Goal: Task Accomplishment & Management: Manage account settings

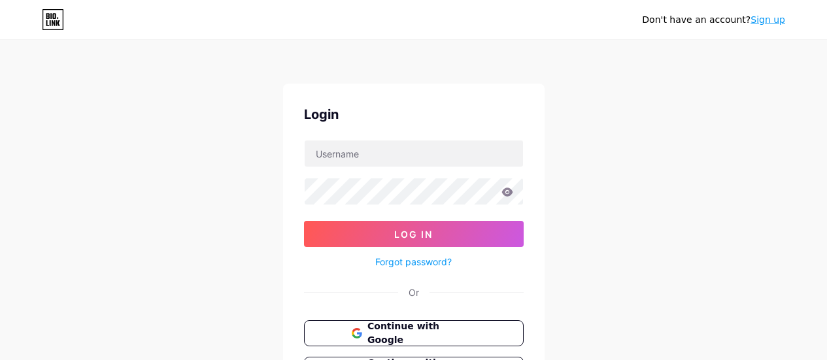
scroll to position [120, 0]
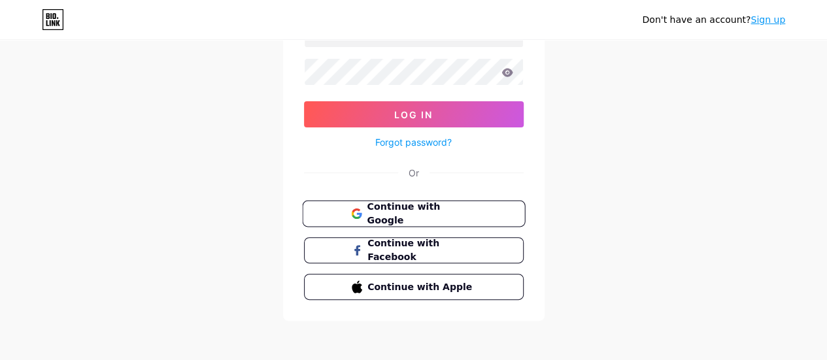
click at [445, 210] on span "Continue with Google" at bounding box center [421, 214] width 109 height 28
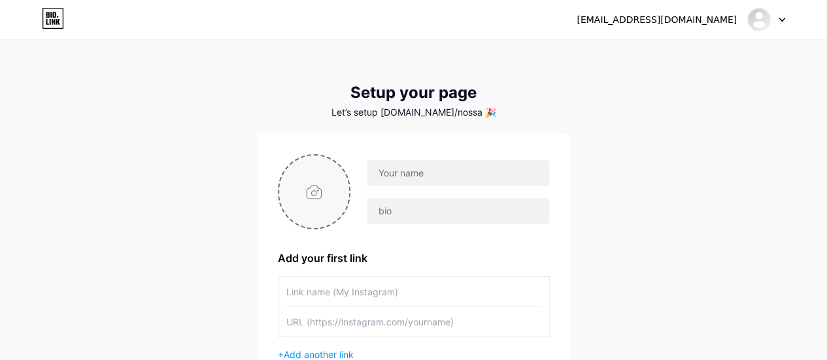
click at [328, 203] on input "file" at bounding box center [314, 192] width 71 height 73
type input "C:\fakepath\Nossa TV Logo_1080x1080.png"
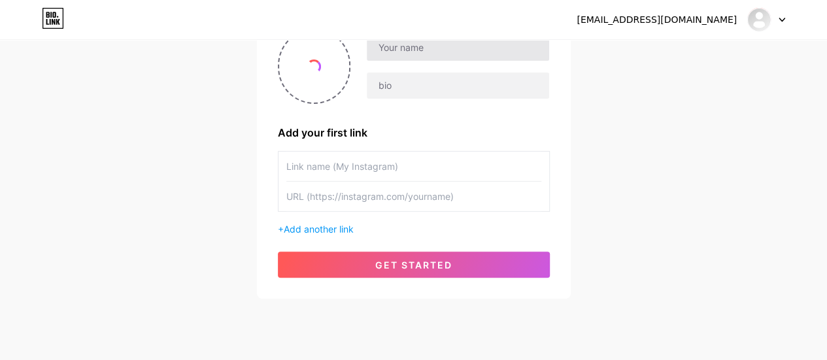
scroll to position [26, 0]
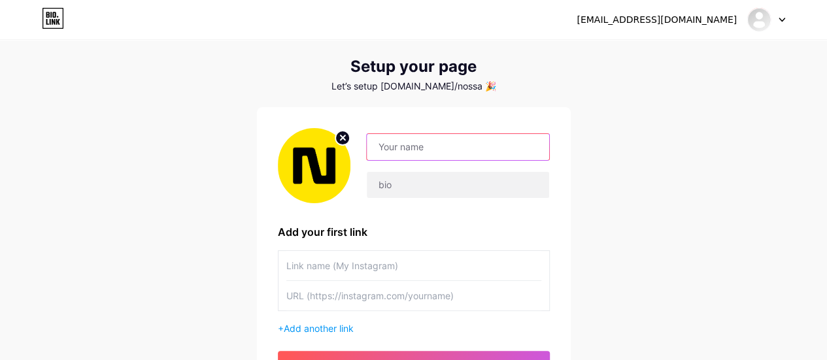
click at [417, 143] on input "text" at bounding box center [458, 147] width 182 height 26
click at [634, 154] on div "[EMAIL_ADDRESS][DOMAIN_NAME] Dashboard Logout Setup your page Let’s setup [DOMA…" at bounding box center [413, 207] width 827 height 466
click at [344, 141] on circle at bounding box center [343, 138] width 14 height 14
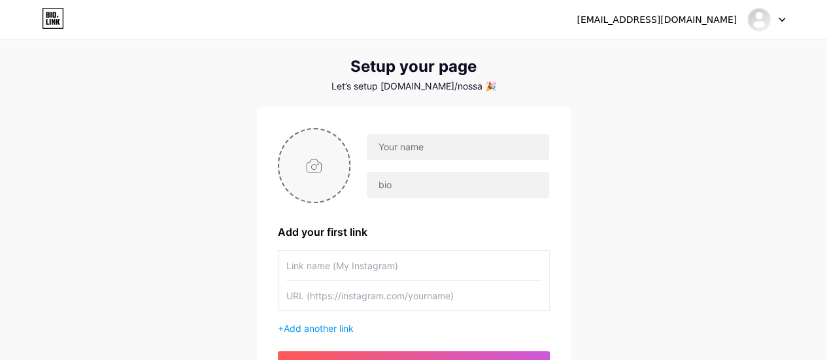
click at [311, 171] on input "file" at bounding box center [314, 166] width 71 height 73
type input "C:\fakepath\LOGO NOSSA.png"
click at [419, 147] on input "text" at bounding box center [458, 147] width 182 height 26
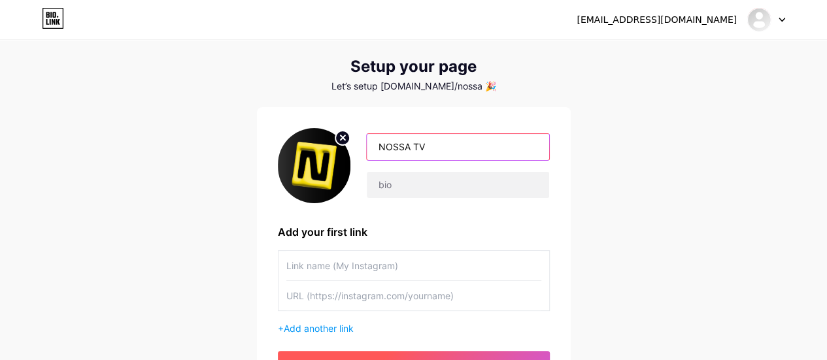
type input "NOSSA TV"
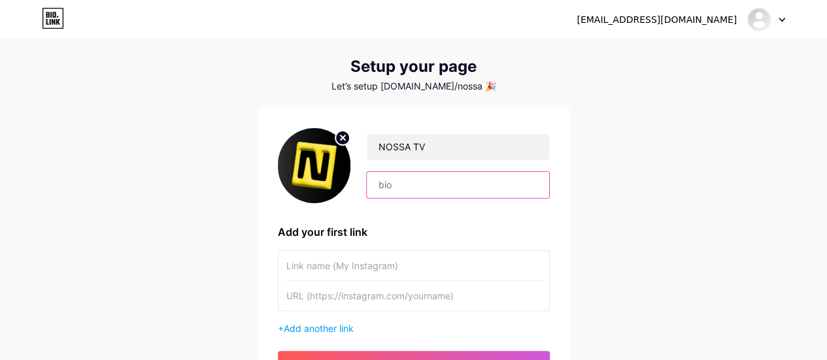
click at [424, 190] on input "text" at bounding box center [458, 185] width 182 height 26
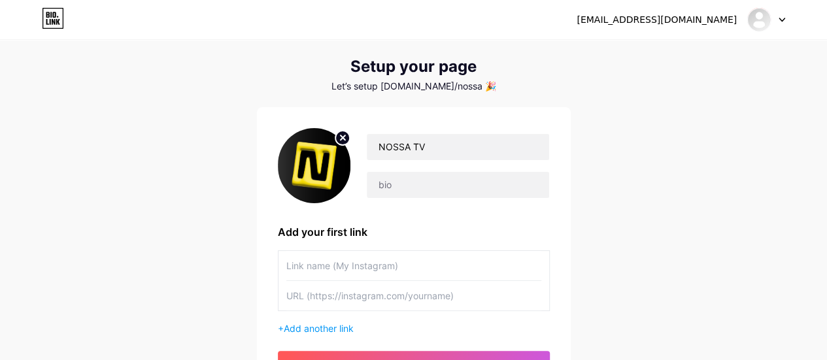
click at [404, 234] on div "Add your first link" at bounding box center [414, 232] width 272 height 16
click at [379, 264] on input "text" at bounding box center [413, 265] width 255 height 29
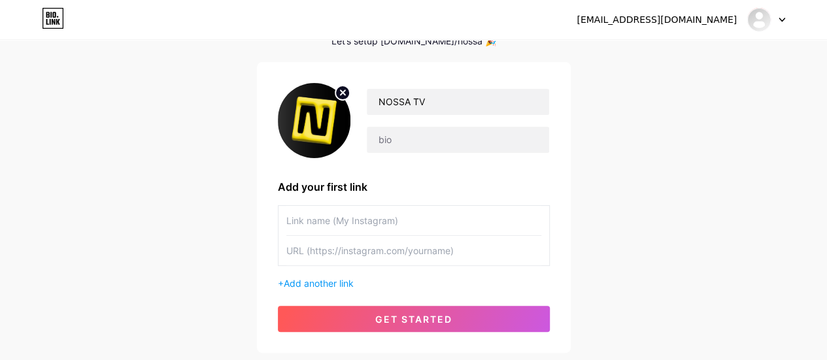
scroll to position [92, 0]
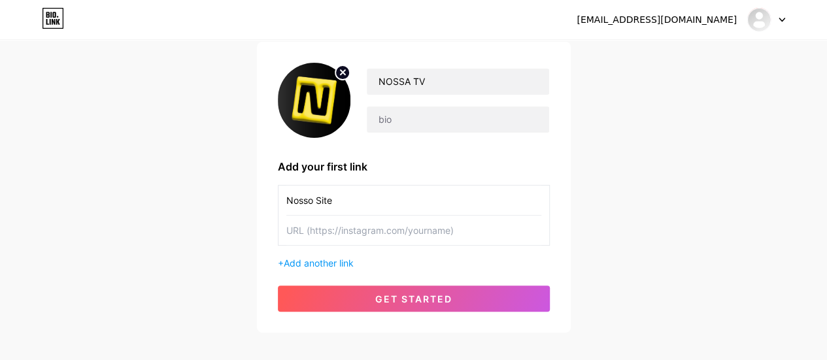
type input "Nosso Site"
click at [361, 230] on input "text" at bounding box center [413, 230] width 255 height 29
paste input "[URL][DOMAIN_NAME]"
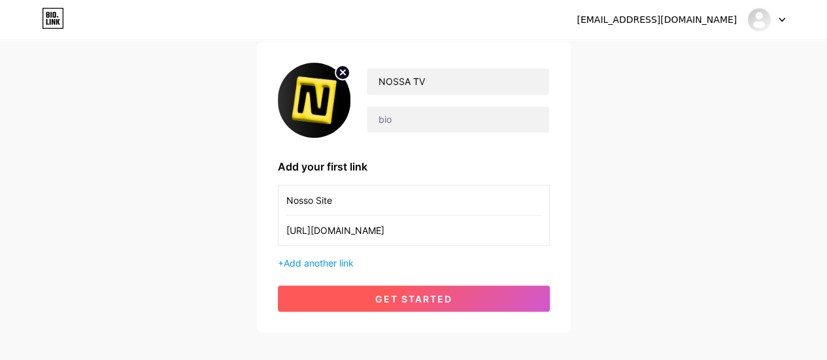
type input "[URL][DOMAIN_NAME]"
click at [449, 296] on span "get started" at bounding box center [413, 299] width 77 height 11
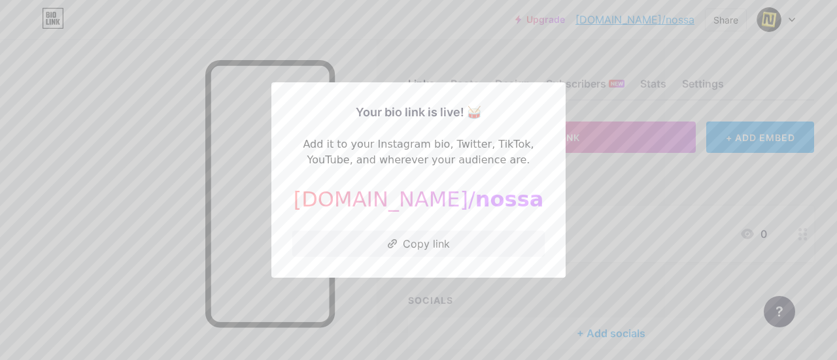
click at [498, 26] on div at bounding box center [418, 180] width 837 height 360
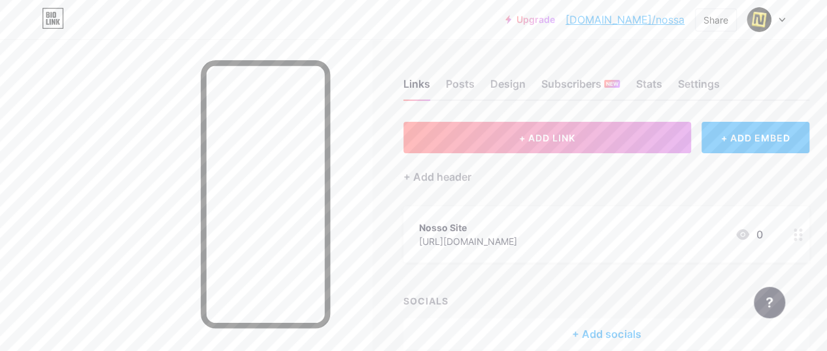
click at [658, 18] on link "[DOMAIN_NAME]/nossa" at bounding box center [625, 20] width 119 height 16
click at [788, 18] on div "Upgrade [DOMAIN_NAME]/nossa [DOMAIN_NAME]/nossa Share Switch accounts NOSSA TV …" at bounding box center [413, 20] width 827 height 24
click at [778, 18] on div at bounding box center [767, 20] width 38 height 24
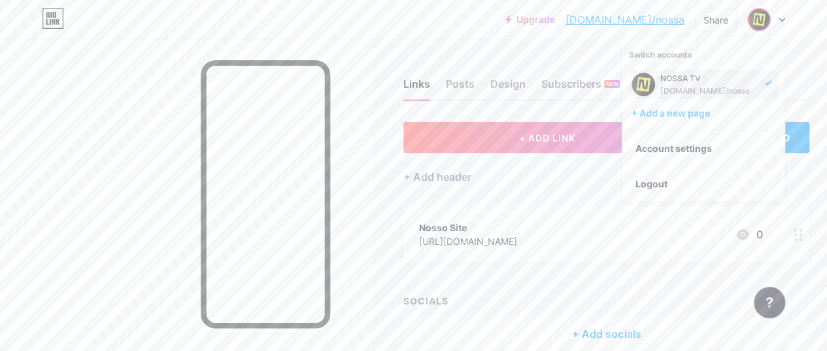
click at [488, 37] on div "Upgrade [DOMAIN_NAME]/nossa [DOMAIN_NAME]/nossa Share Switch accounts NOSSA TV …" at bounding box center [413, 19] width 827 height 39
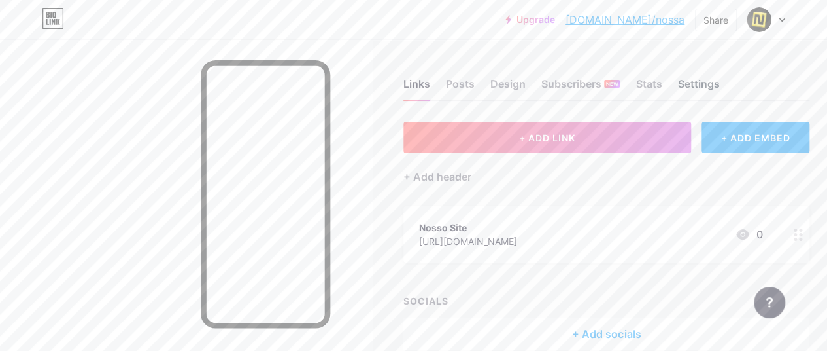
click at [701, 85] on div "Settings" at bounding box center [699, 88] width 42 height 24
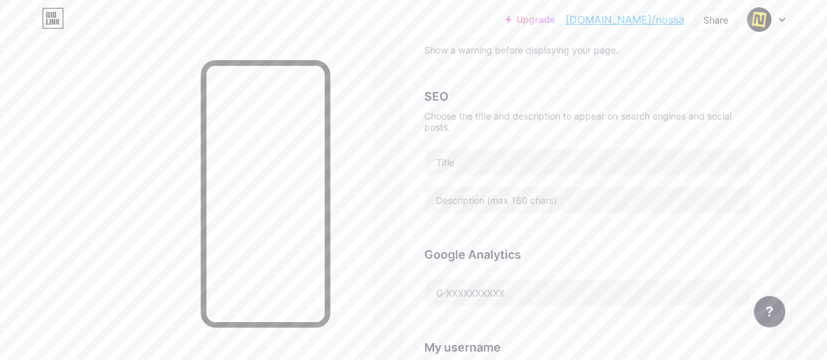
scroll to position [262, 0]
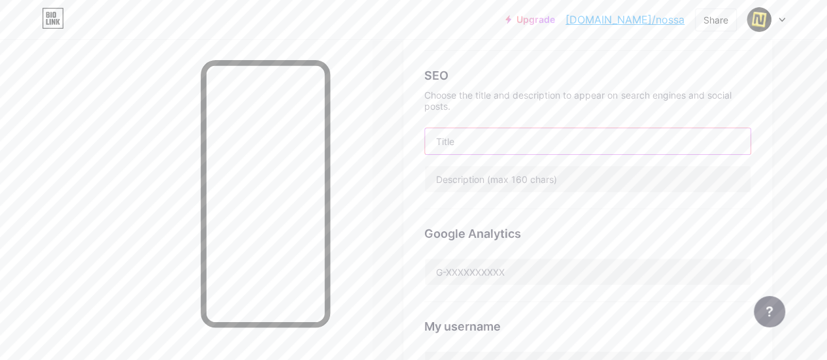
click at [518, 148] on input "text" at bounding box center [588, 141] width 326 height 26
type input "NOSSA TV"
click at [585, 217] on div "Google Analytics" at bounding box center [587, 255] width 327 height 93
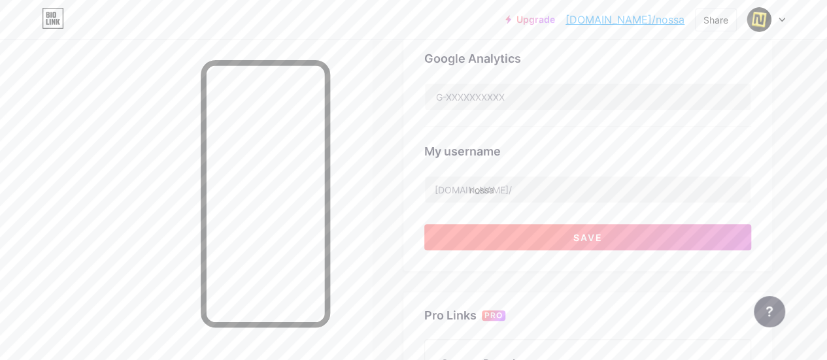
scroll to position [458, 0]
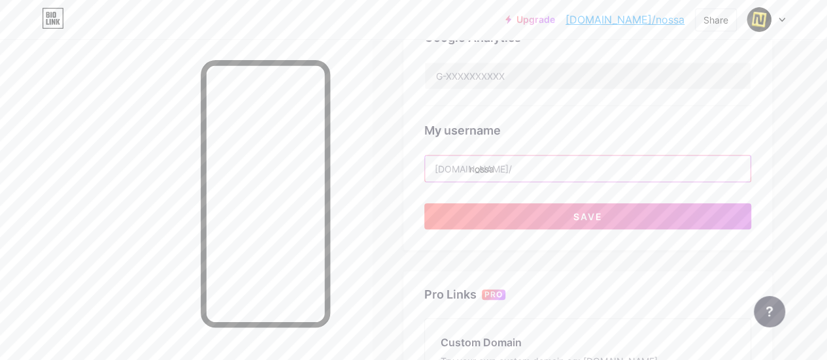
click at [513, 167] on input "nossa" at bounding box center [588, 169] width 326 height 26
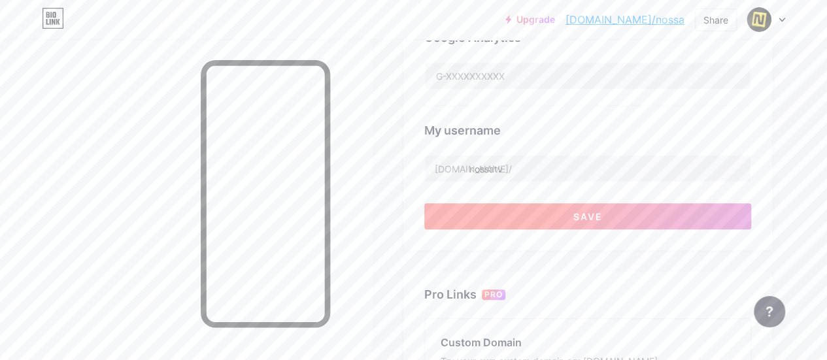
click at [546, 219] on button "Save" at bounding box center [587, 216] width 327 height 26
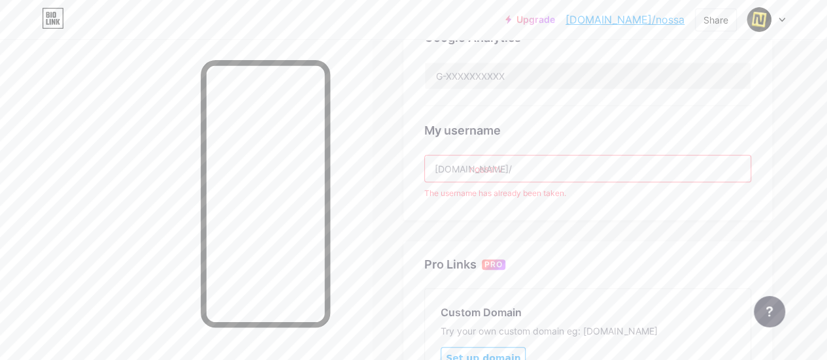
click at [552, 165] on input "nossatv" at bounding box center [588, 169] width 326 height 26
click at [438, 179] on input "nossa" at bounding box center [588, 169] width 326 height 26
type input "nossa"
click at [569, 143] on div "My username [DOMAIN_NAME]/ nossa The username has already been taken." at bounding box center [587, 153] width 327 height 94
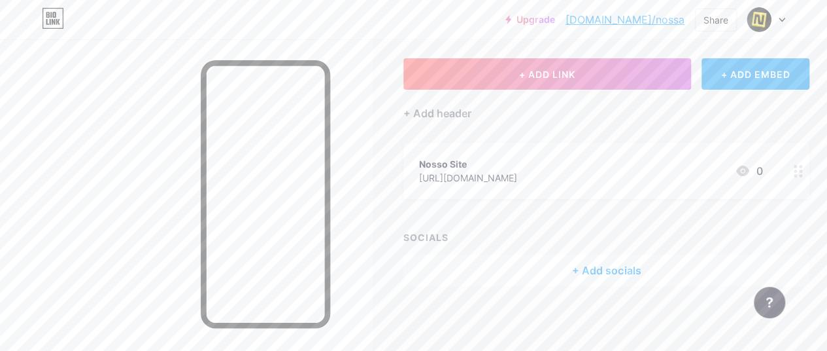
click at [591, 265] on div "+ Add socials" at bounding box center [607, 269] width 406 height 31
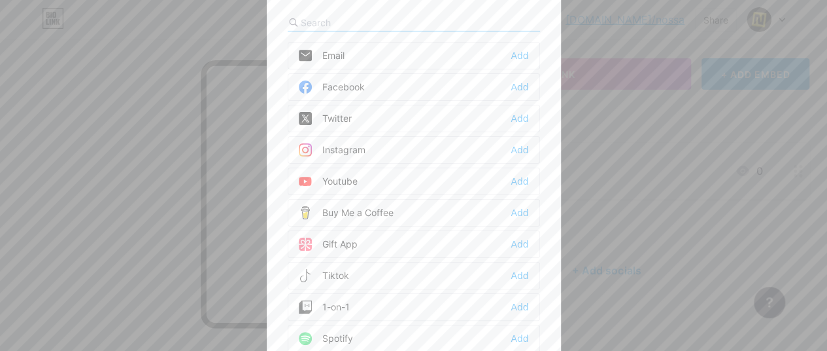
scroll to position [54, 0]
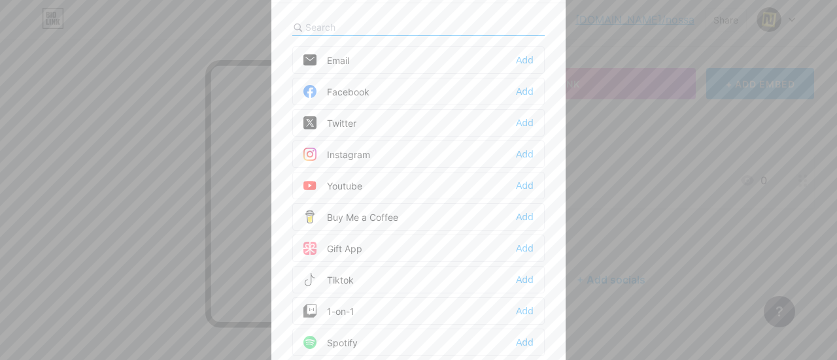
click at [404, 60] on div "Email Add" at bounding box center [418, 59] width 252 height 27
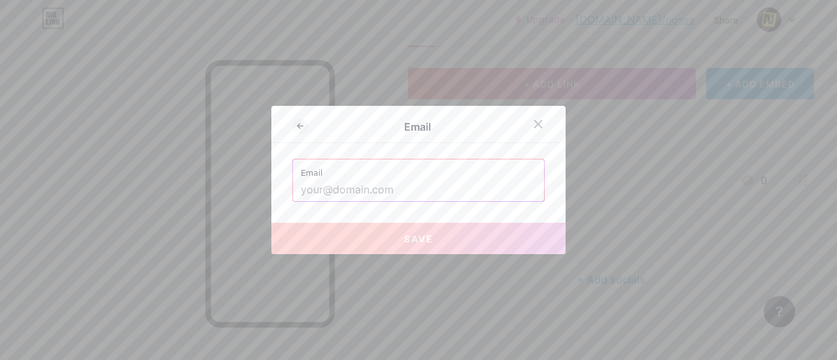
click at [421, 181] on input "text" at bounding box center [418, 190] width 235 height 22
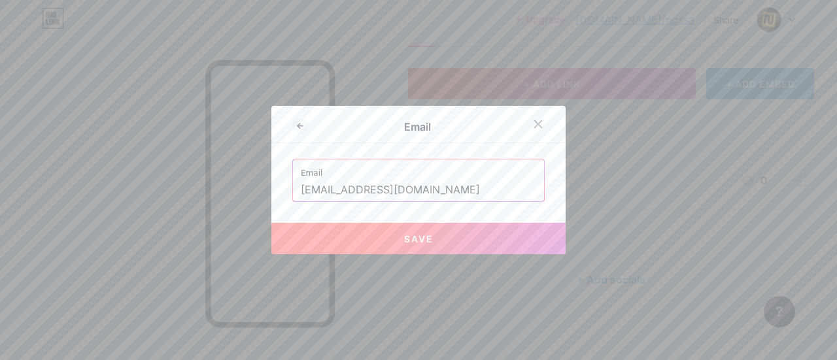
click at [432, 231] on button "Save" at bounding box center [418, 238] width 294 height 31
type input "mailto:[EMAIL_ADDRESS][DOMAIN_NAME]"
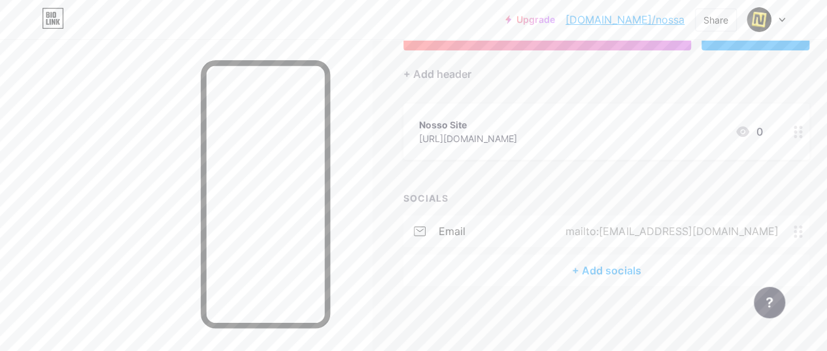
click at [590, 266] on div "+ Add socials" at bounding box center [607, 269] width 406 height 31
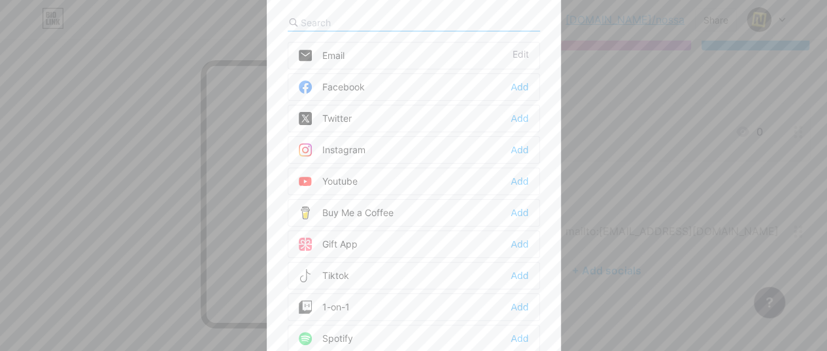
scroll to position [93, 0]
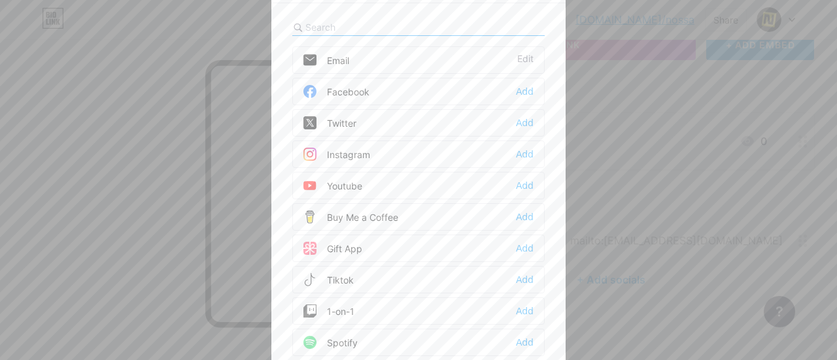
click at [379, 146] on div "Instagram Add" at bounding box center [418, 154] width 252 height 27
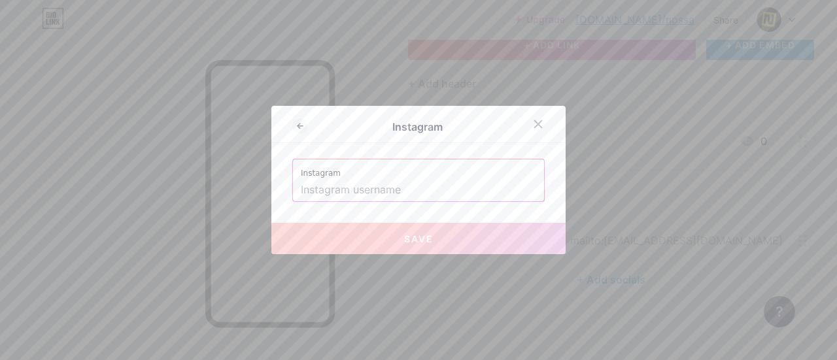
drag, startPoint x: 442, startPoint y: 186, endPoint x: 425, endPoint y: 119, distance: 68.8
click at [442, 186] on input "text" at bounding box center [418, 190] width 235 height 22
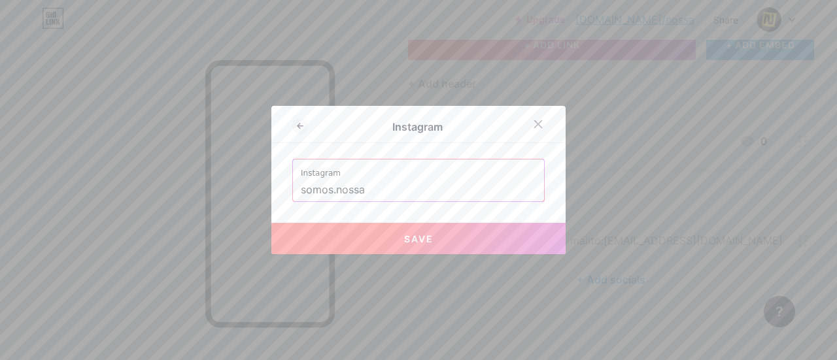
click at [417, 234] on span "Save" at bounding box center [418, 239] width 29 height 11
type input "[URL][DOMAIN_NAME][DOMAIN_NAME]"
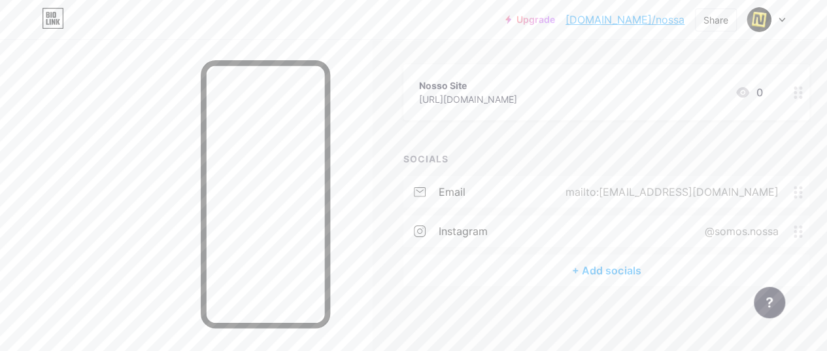
click at [624, 273] on div "+ Add socials" at bounding box center [607, 269] width 406 height 31
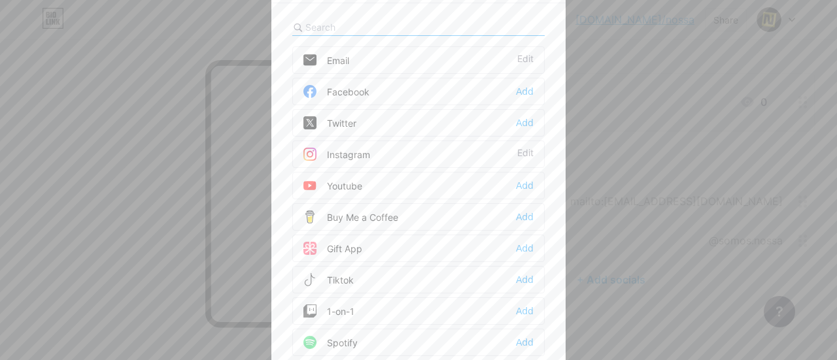
click at [383, 94] on div "Facebook Add" at bounding box center [418, 91] width 252 height 27
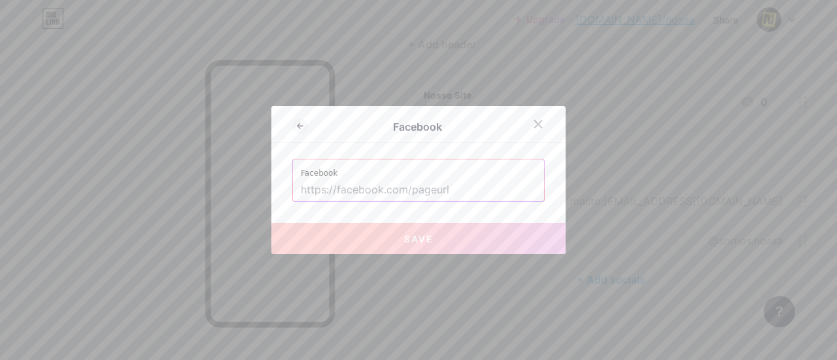
click at [459, 193] on input "text" at bounding box center [418, 190] width 235 height 22
paste input "[URL][DOMAIN_NAME][DOMAIN_NAME]"
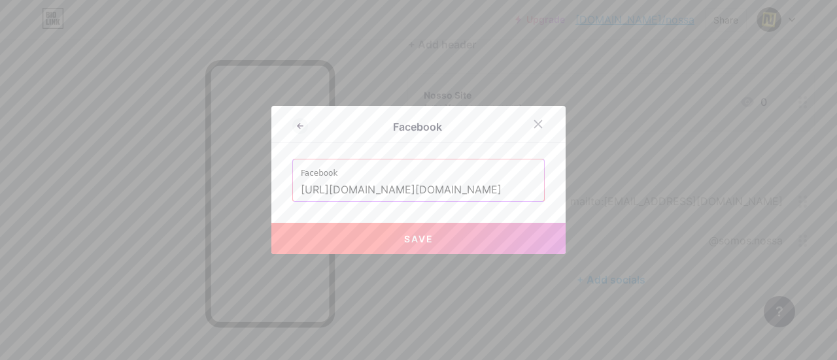
drag, startPoint x: 331, startPoint y: 194, endPoint x: 275, endPoint y: 188, distance: 56.6
click at [275, 188] on div "Facebook Facebook [URL][DOMAIN_NAME][DOMAIN_NAME] Save" at bounding box center [418, 180] width 294 height 148
click at [382, 233] on button "Save" at bounding box center [418, 238] width 294 height 31
type input "[URL][DOMAIN_NAME][DOMAIN_NAME]"
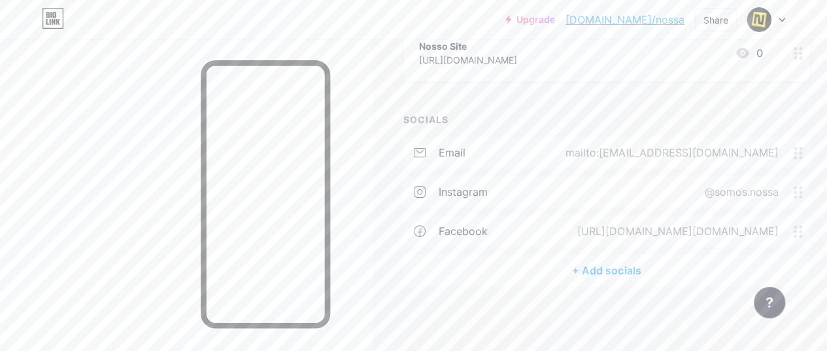
click at [607, 268] on div "+ Add socials" at bounding box center [607, 269] width 406 height 31
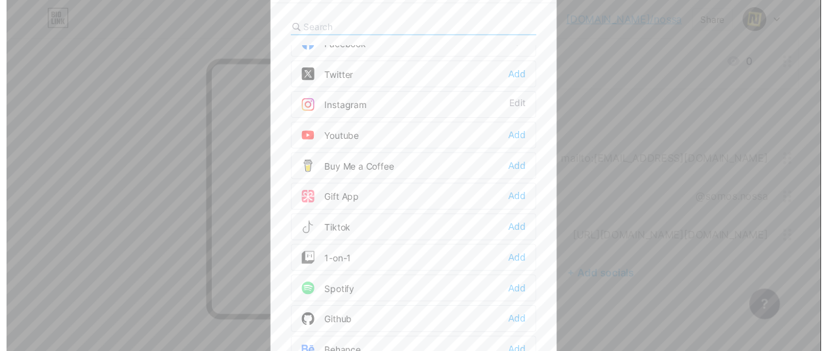
scroll to position [0, 0]
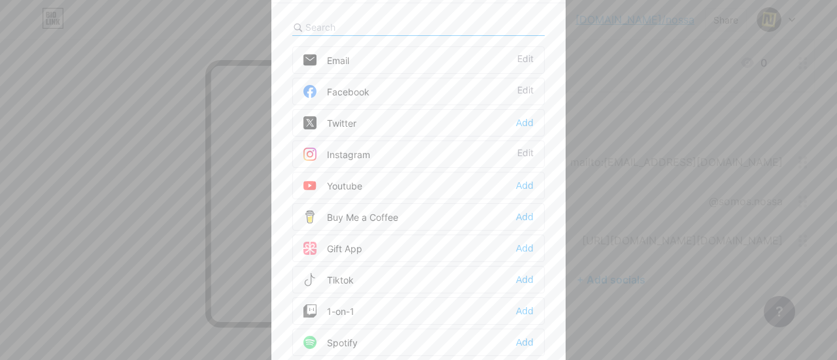
click at [668, 118] on div at bounding box center [418, 180] width 837 height 360
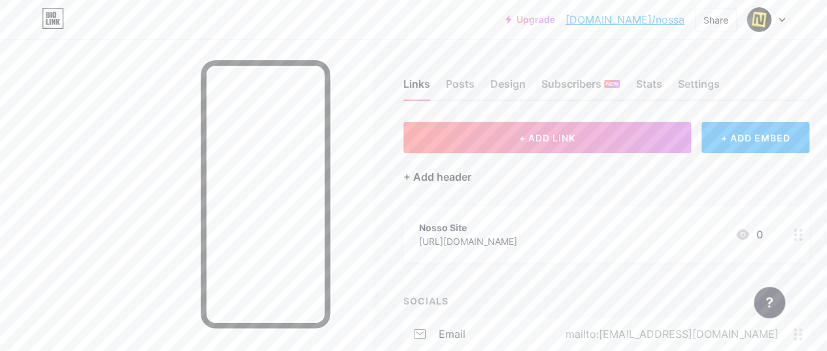
click at [458, 179] on div "+ Add header" at bounding box center [438, 177] width 68 height 16
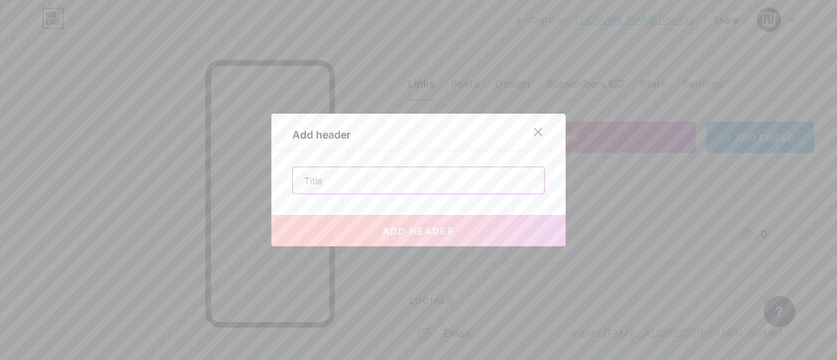
click at [444, 186] on input "text" at bounding box center [418, 180] width 251 height 26
click at [536, 125] on div at bounding box center [539, 132] width 24 height 24
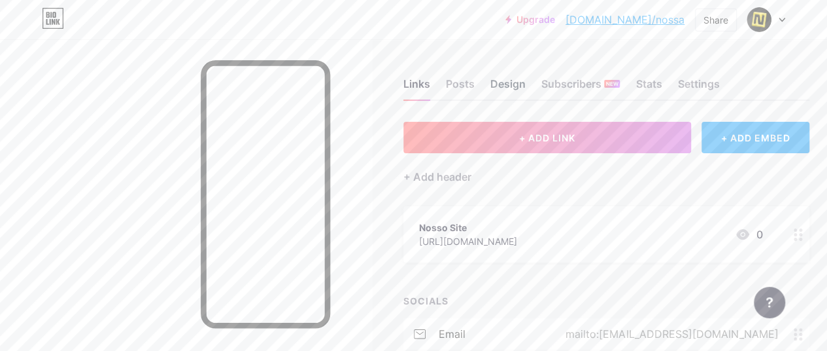
click at [512, 83] on div "Design" at bounding box center [508, 88] width 35 height 24
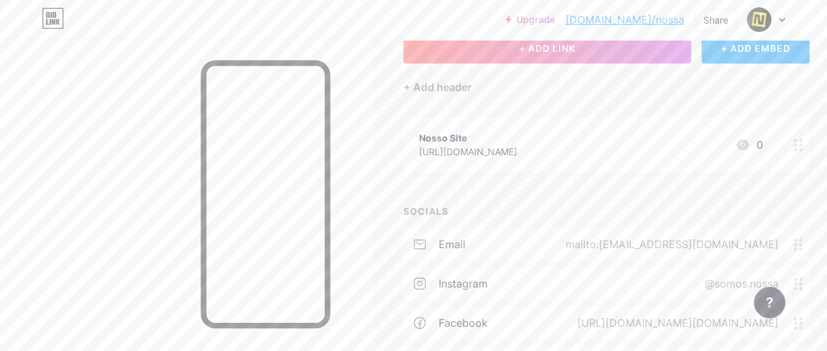
scroll to position [181, 0]
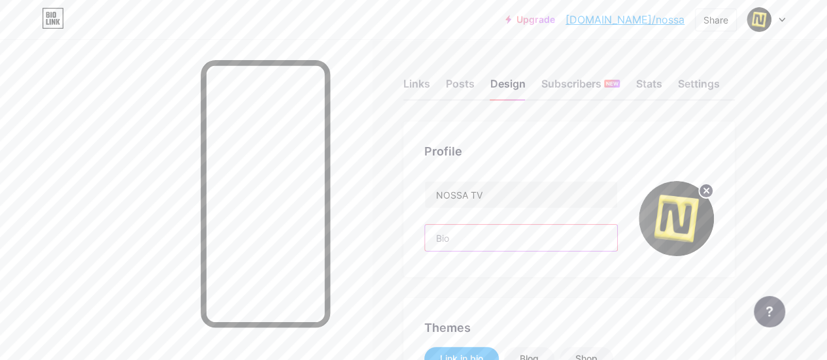
click at [504, 229] on input "text" at bounding box center [521, 238] width 192 height 26
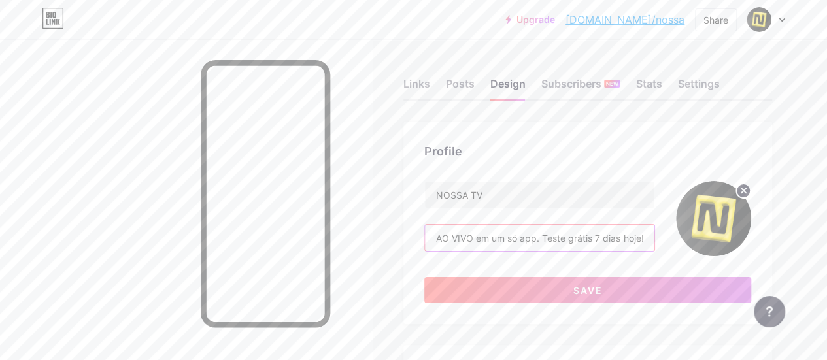
drag, startPoint x: 618, startPoint y: 238, endPoint x: 701, endPoint y: 245, distance: 83.4
click at [701, 245] on div "NOSSA TV O melhor da TV AO VIVO em um só app. Teste grátis 7 dias hoje!" at bounding box center [587, 218] width 327 height 75
paste input "Experimente gratuitamente agora"
type input "O melhor da TV AO VIVO em um só app. Experimente gratuitamente agora!"
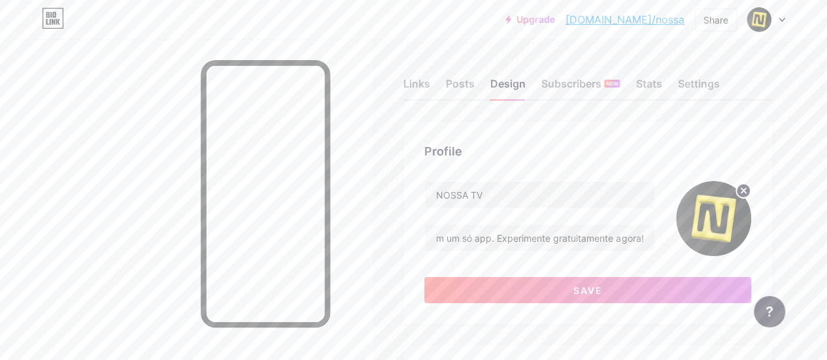
click at [750, 160] on div "Profile" at bounding box center [587, 152] width 327 height 18
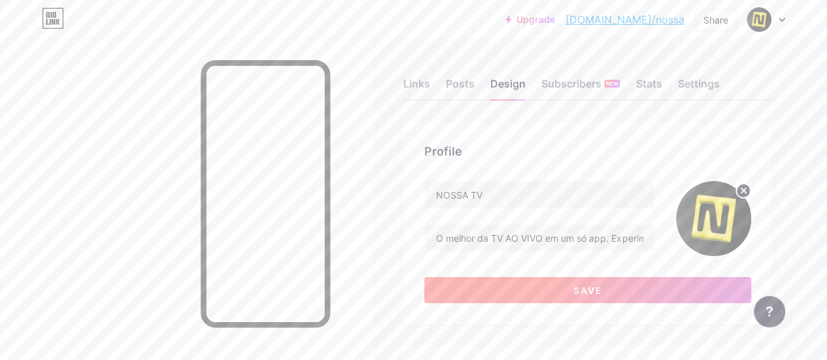
click at [530, 292] on button "Save" at bounding box center [587, 290] width 327 height 26
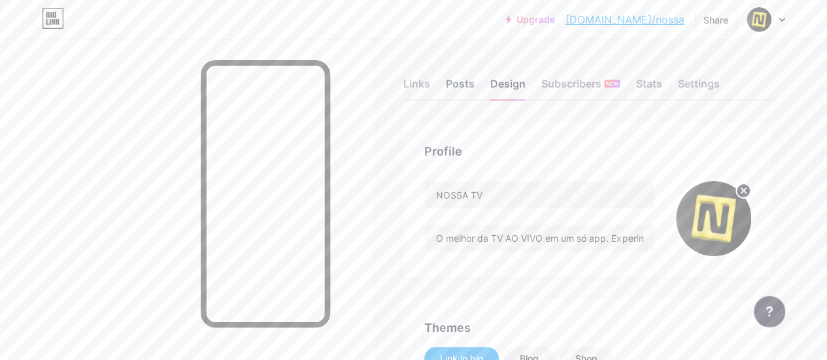
click at [464, 82] on div "Posts" at bounding box center [460, 88] width 29 height 24
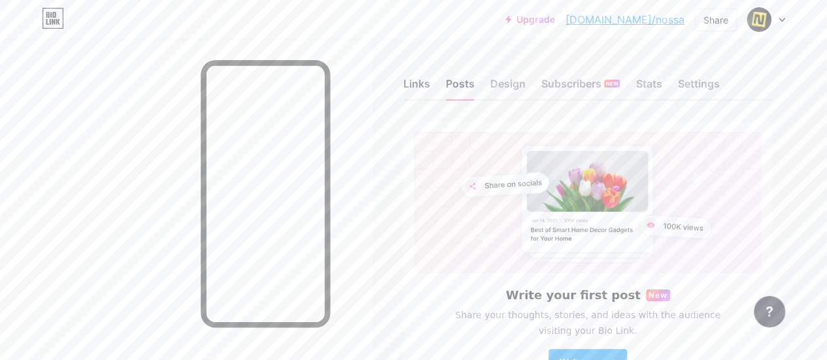
click at [420, 88] on div "Links" at bounding box center [417, 88] width 27 height 24
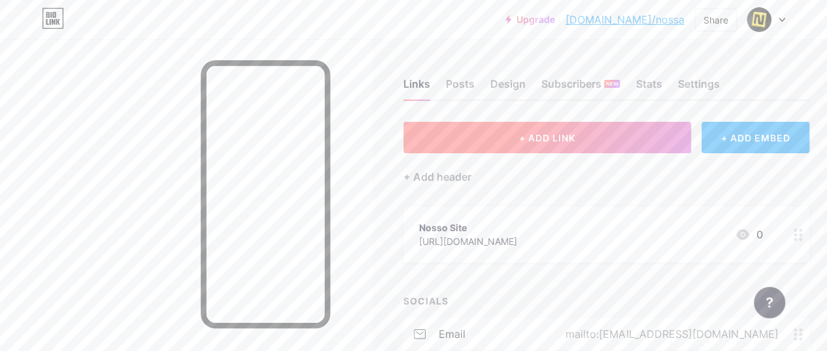
click at [590, 141] on button "+ ADD LINK" at bounding box center [548, 137] width 288 height 31
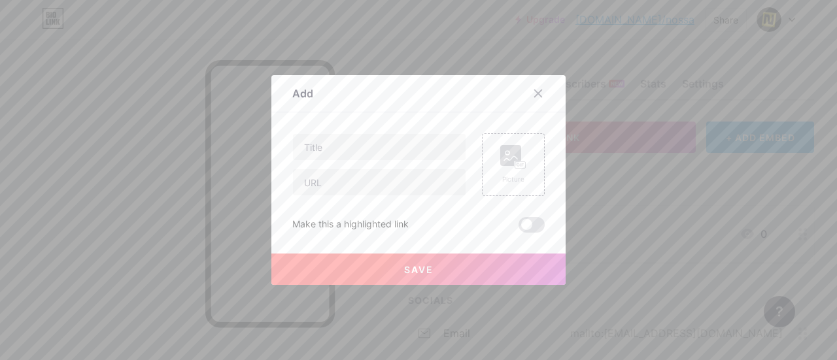
drag, startPoint x: 527, startPoint y: 91, endPoint x: 687, endPoint y: 133, distance: 166.3
click at [527, 91] on div at bounding box center [539, 94] width 24 height 24
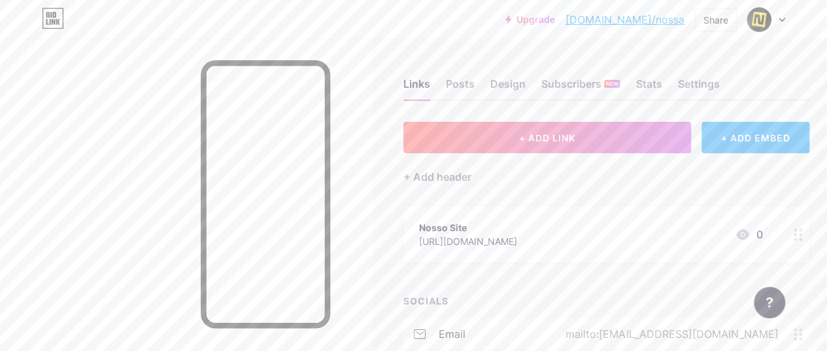
click at [731, 141] on div "+ ADD EMBED" at bounding box center [756, 137] width 108 height 31
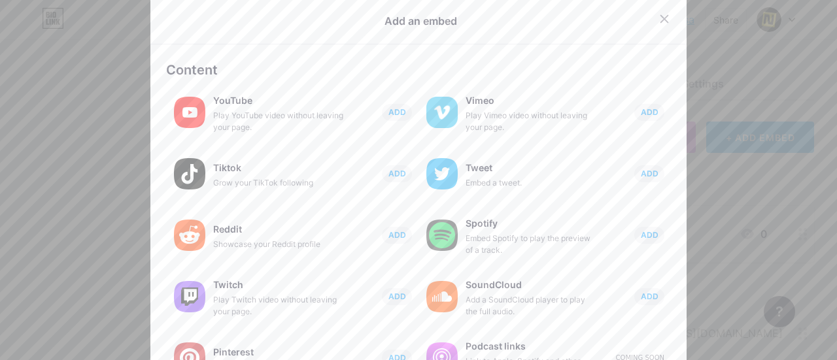
click at [729, 111] on div at bounding box center [418, 180] width 837 height 360
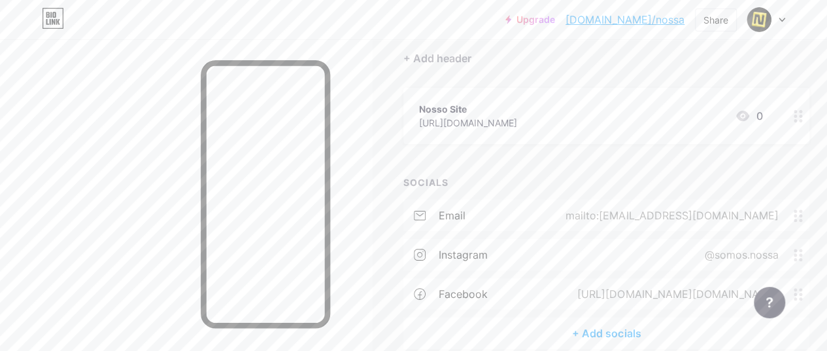
scroll to position [181, 0]
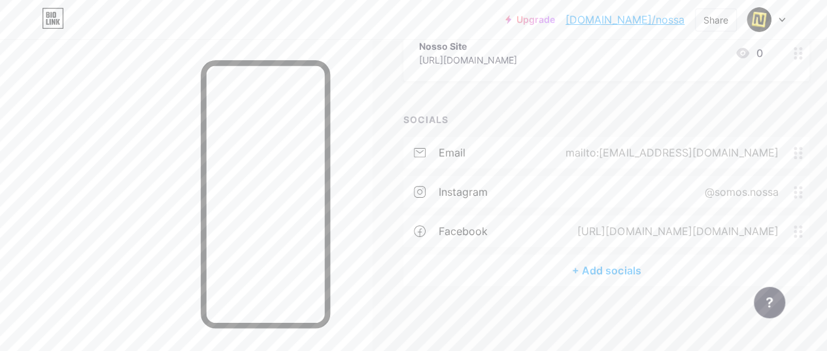
click at [591, 265] on div "+ Add socials" at bounding box center [607, 269] width 406 height 31
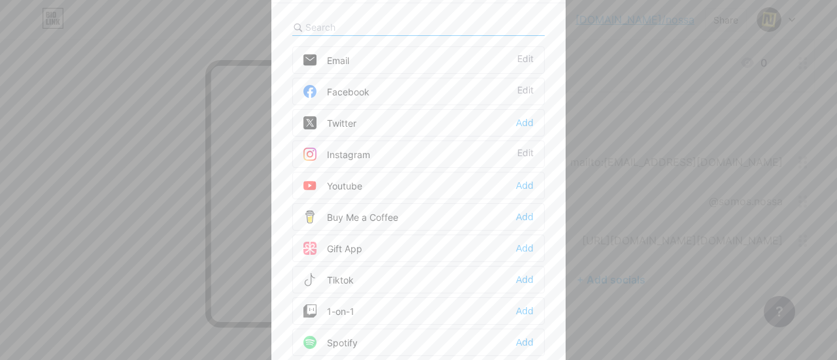
click at [350, 200] on div "Email Edit Facebook Edit Twitter Add Instagram Edit Youtube Add Buy Me a Coffee…" at bounding box center [418, 209] width 252 height 327
click at [356, 181] on div "Youtube" at bounding box center [332, 185] width 59 height 13
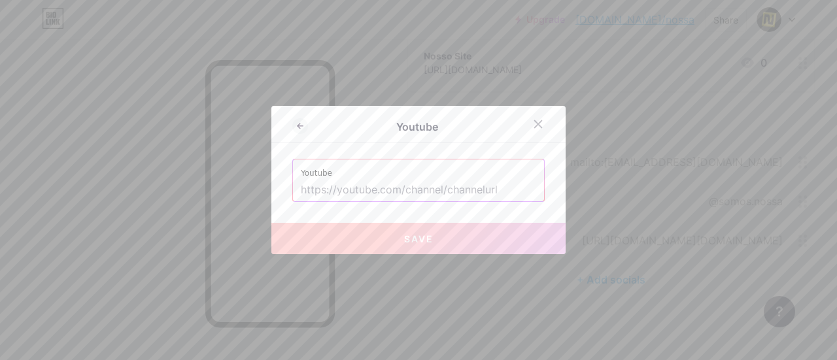
click at [441, 194] on input "text" at bounding box center [418, 190] width 235 height 22
paste input "[URL][DOMAIN_NAME]"
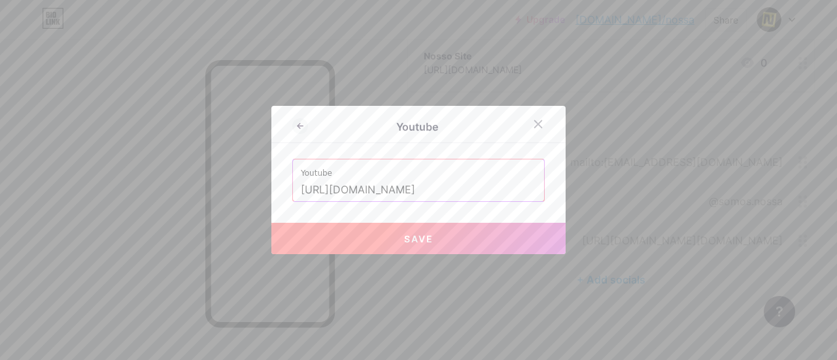
type input "[URL][DOMAIN_NAME]"
click at [466, 240] on button "Save" at bounding box center [418, 238] width 294 height 31
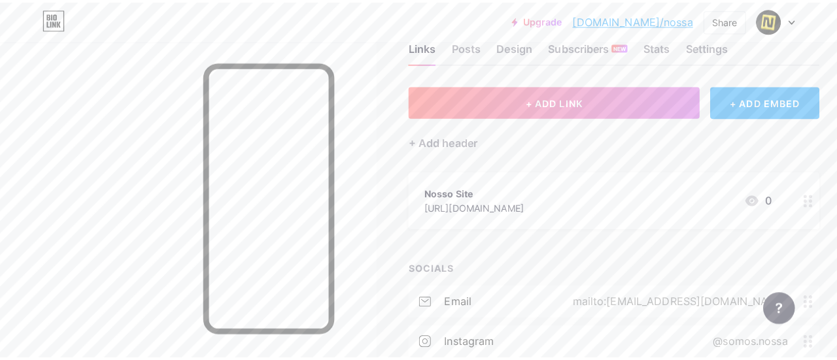
scroll to position [24, 0]
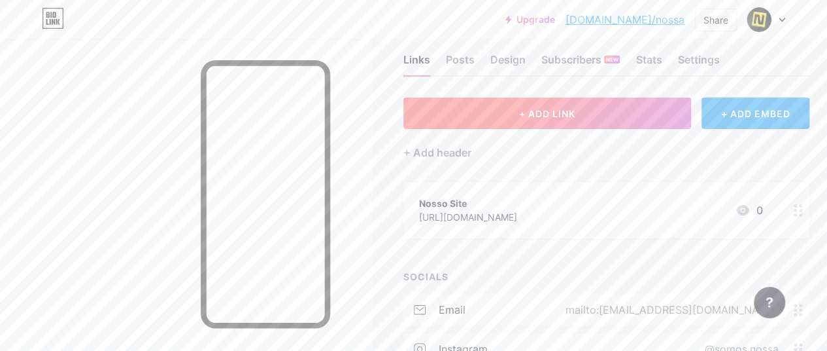
click at [493, 112] on button "+ ADD LINK" at bounding box center [548, 112] width 288 height 31
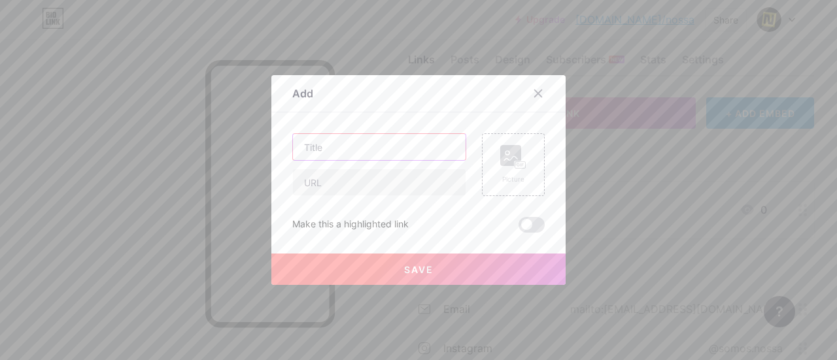
click at [381, 152] on input "text" at bounding box center [379, 147] width 173 height 26
drag, startPoint x: 341, startPoint y: 179, endPoint x: 428, endPoint y: 66, distance: 142.3
click at [341, 179] on input "text" at bounding box center [379, 182] width 173 height 26
paste input "[URL][DOMAIN_NAME]"
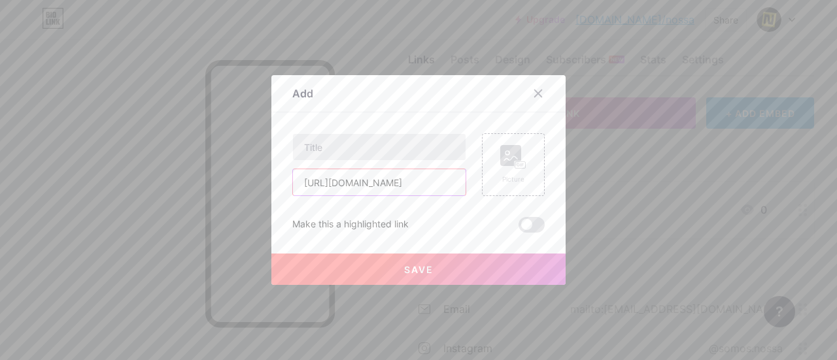
type input "[URL][DOMAIN_NAME]"
click at [349, 150] on input "text" at bounding box center [379, 147] width 173 height 26
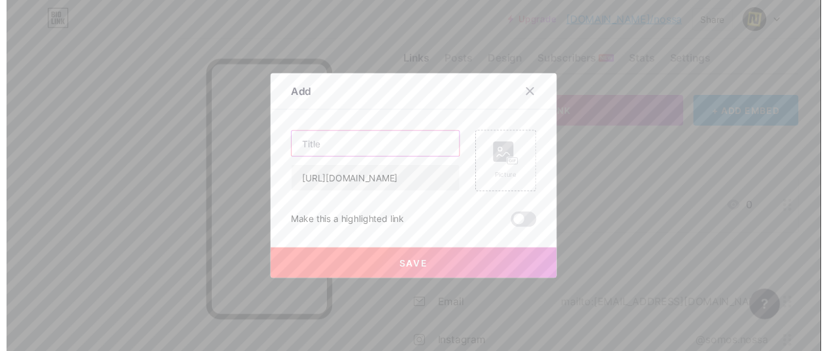
scroll to position [0, 0]
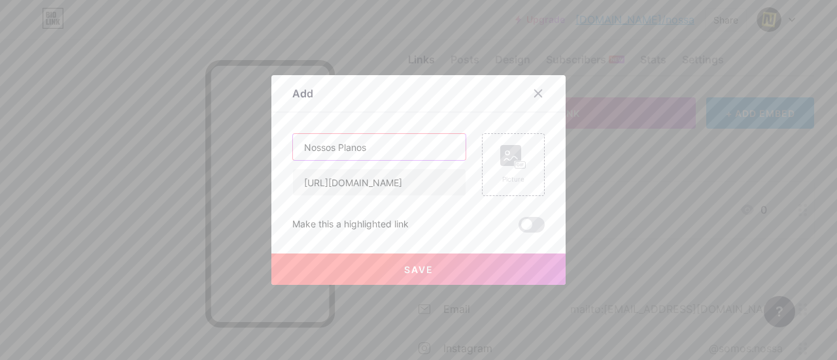
type input "Nossos Planos"
click at [462, 264] on button "Save" at bounding box center [418, 269] width 294 height 31
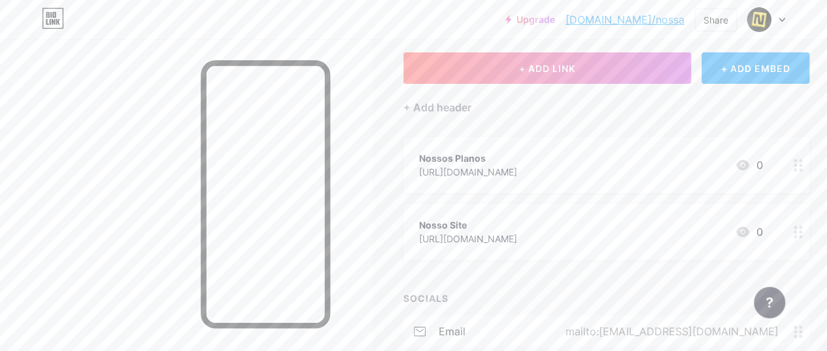
scroll to position [90, 0]
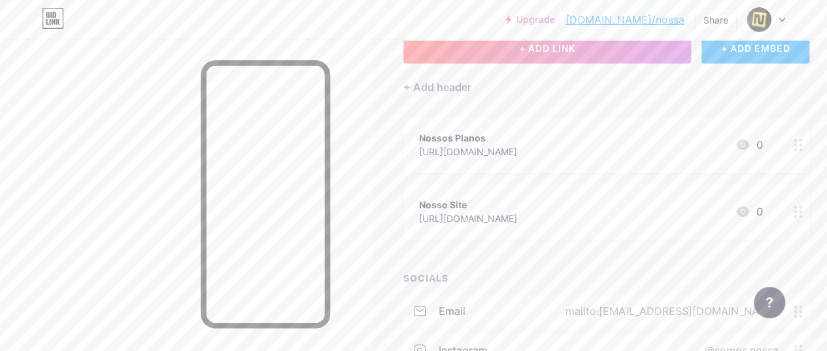
drag, startPoint x: 773, startPoint y: 210, endPoint x: 759, endPoint y: 171, distance: 41.8
click at [759, 168] on span "Nossos Planos [URL][DOMAIN_NAME] 0 Nosso Site [URL][DOMAIN_NAME] 0" at bounding box center [607, 177] width 406 height 123
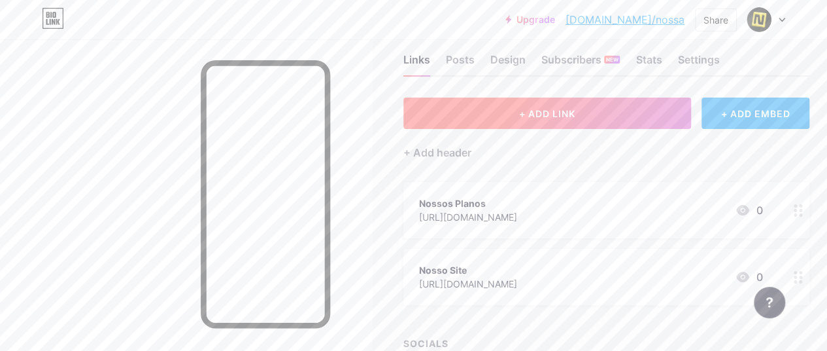
click at [553, 120] on button "+ ADD LINK" at bounding box center [548, 112] width 288 height 31
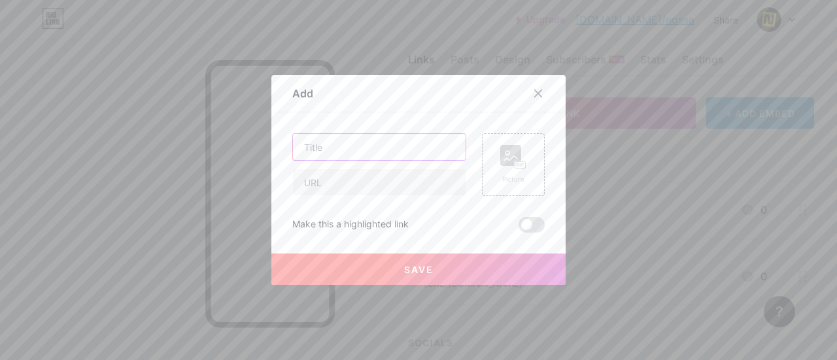
click at [348, 148] on input "text" at bounding box center [379, 147] width 173 height 26
type input "B"
type input "Baixar no celular"
click at [334, 180] on input "text" at bounding box center [379, 182] width 173 height 26
paste input "[URL][DOMAIN_NAME]"
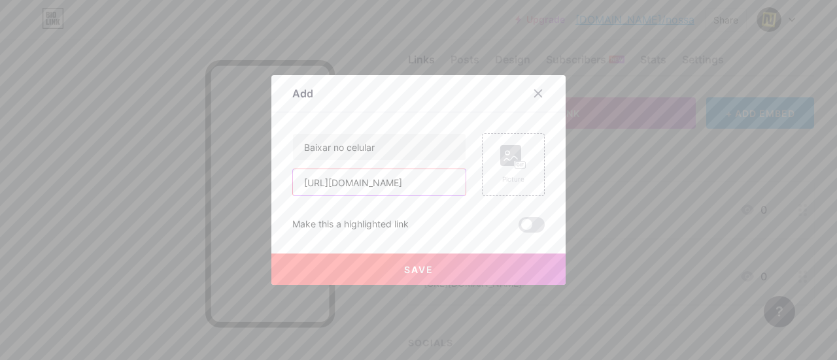
type input "[URL][DOMAIN_NAME]"
click at [419, 268] on span "Save" at bounding box center [418, 269] width 29 height 11
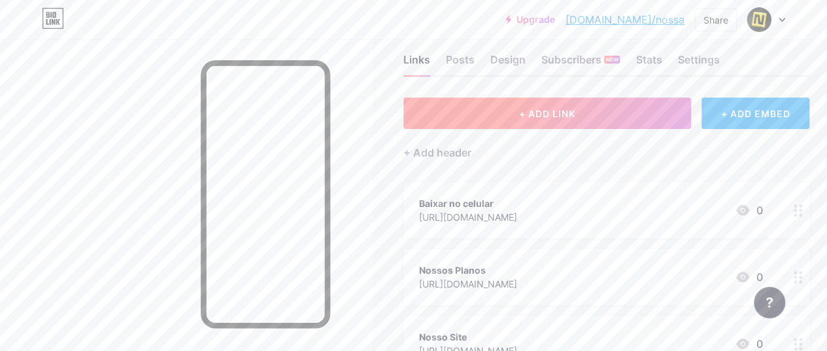
click at [536, 122] on button "+ ADD LINK" at bounding box center [548, 112] width 288 height 31
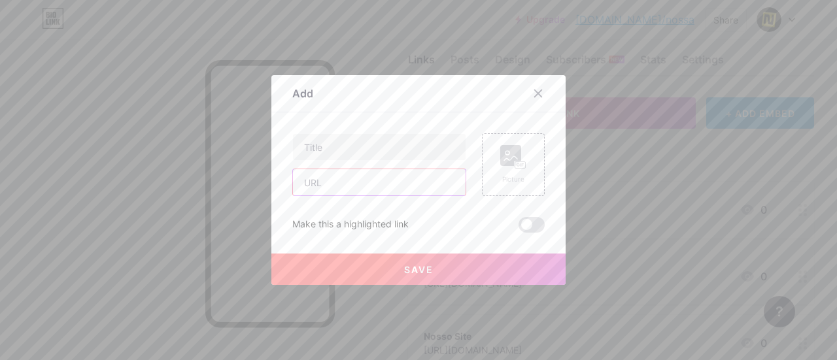
drag, startPoint x: 409, startPoint y: 176, endPoint x: 402, endPoint y: 161, distance: 17.0
click at [409, 176] on input "text" at bounding box center [379, 182] width 173 height 26
paste input "[URL][DOMAIN_NAME]"
type input "[URL][DOMAIN_NAME]"
click at [384, 150] on input "text" at bounding box center [379, 147] width 173 height 26
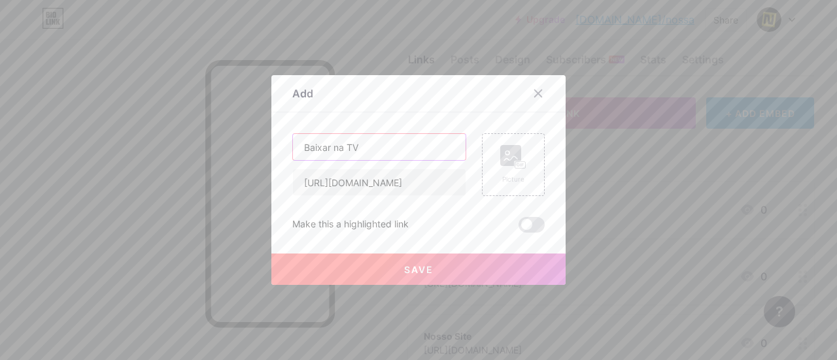
type input "Baixar na TV"
click at [345, 264] on button "Save" at bounding box center [418, 269] width 294 height 31
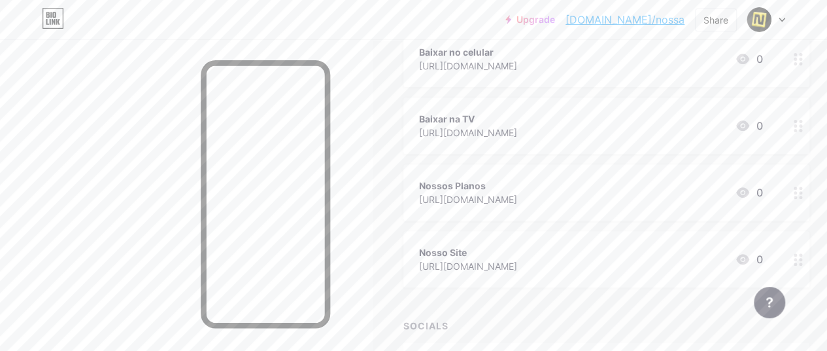
scroll to position [155, 0]
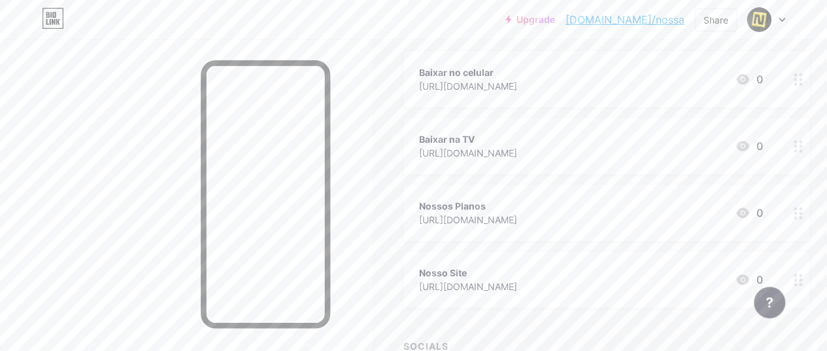
drag, startPoint x: 542, startPoint y: 283, endPoint x: 582, endPoint y: 251, distance: 51.2
click at [582, 251] on div "Nosso Site [URL][DOMAIN_NAME] 0" at bounding box center [607, 279] width 406 height 56
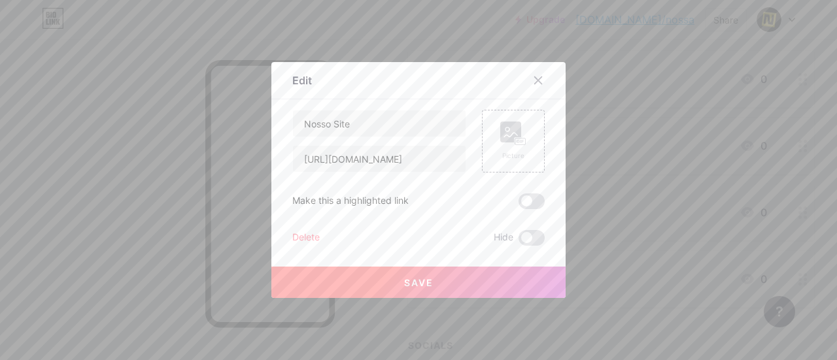
click at [634, 247] on div at bounding box center [418, 180] width 837 height 360
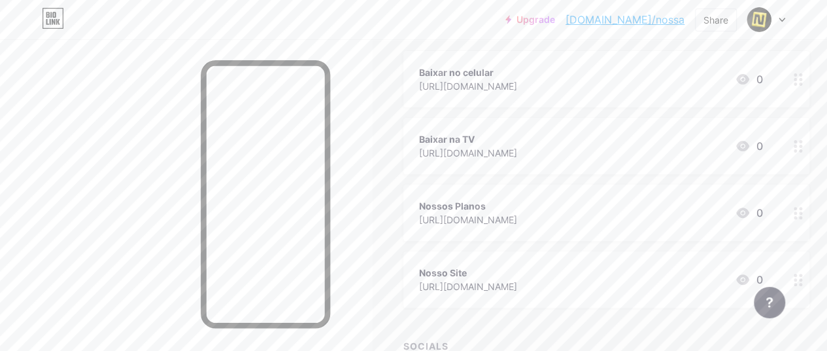
click at [462, 134] on div "Baixar na TV" at bounding box center [468, 139] width 98 height 14
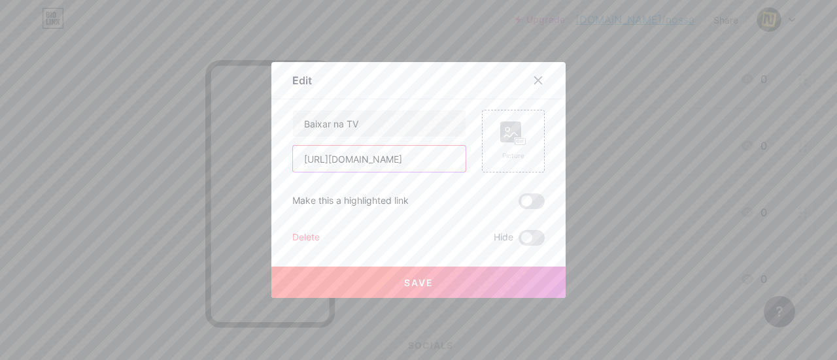
click at [377, 154] on input "[URL][DOMAIN_NAME]" at bounding box center [379, 159] width 173 height 26
click at [361, 128] on input "Baixar na TV" at bounding box center [379, 124] width 173 height 26
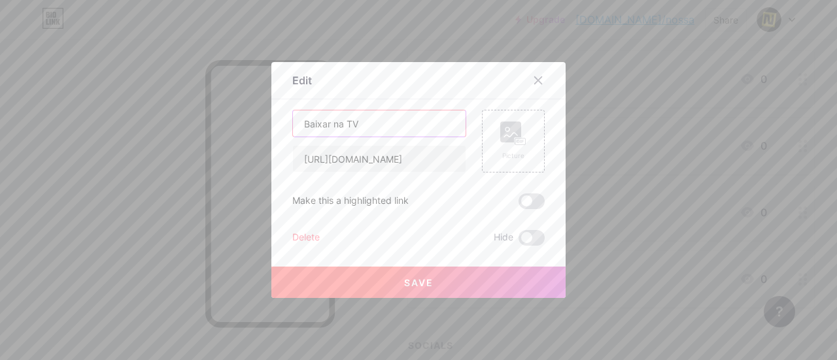
click at [361, 128] on input "Baixar na TV" at bounding box center [379, 124] width 173 height 26
type input "Teste Grátis"
drag, startPoint x: 385, startPoint y: 285, endPoint x: 685, endPoint y: 283, distance: 300.9
click at [385, 283] on button "Save" at bounding box center [418, 282] width 294 height 31
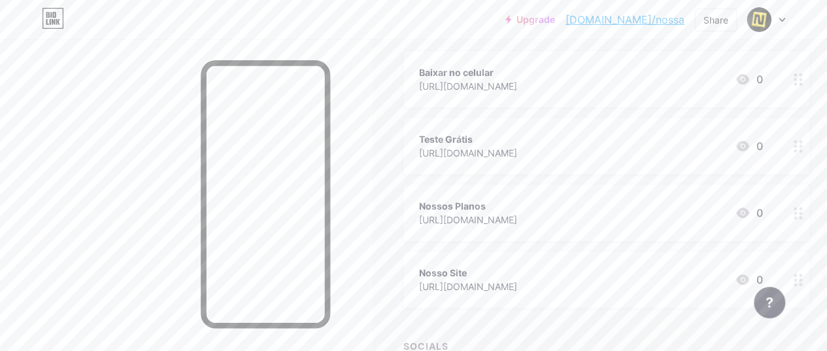
click at [691, 79] on div "Baixar no celular [URL][DOMAIN_NAME] 0" at bounding box center [590, 79] width 343 height 30
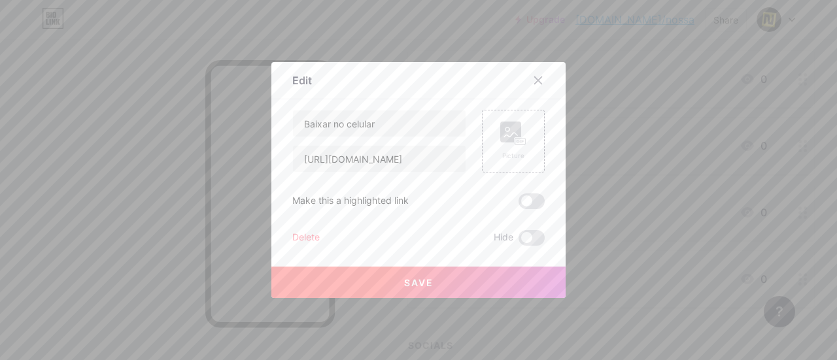
click at [293, 235] on div "Delete" at bounding box center [305, 238] width 27 height 16
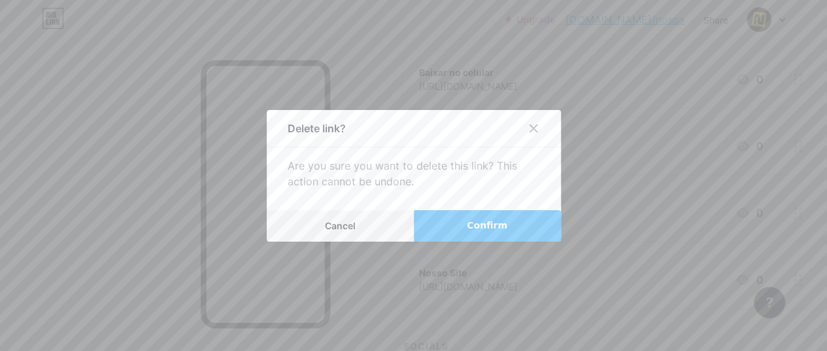
click at [449, 226] on button "Confirm" at bounding box center [487, 225] width 147 height 31
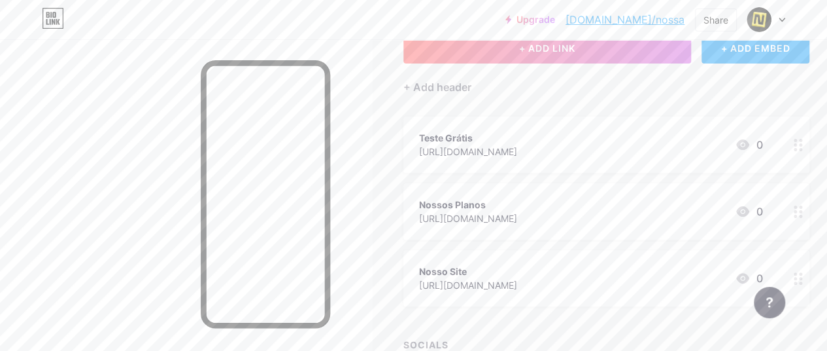
click at [581, 134] on div "Teste Grátis [URL][DOMAIN_NAME] 0" at bounding box center [590, 145] width 343 height 30
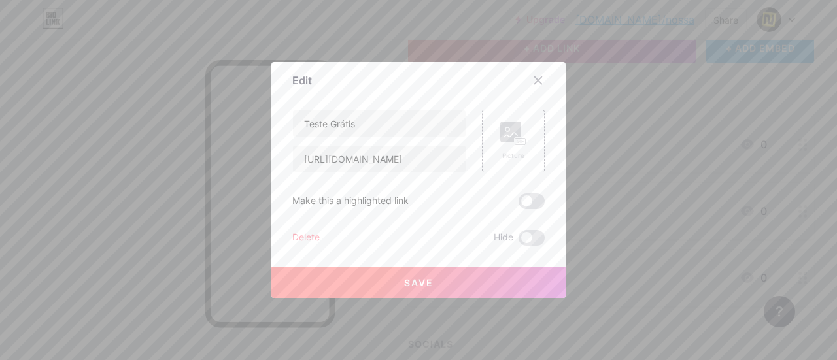
drag, startPoint x: 528, startPoint y: 203, endPoint x: 511, endPoint y: 227, distance: 29.0
click at [528, 203] on span at bounding box center [532, 202] width 26 height 16
click at [519, 205] on input "checkbox" at bounding box center [519, 205] width 0 height 0
click at [458, 279] on button "Save" at bounding box center [418, 282] width 294 height 31
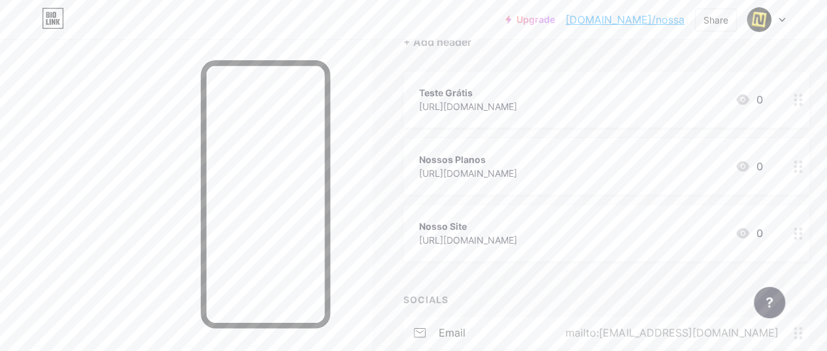
scroll to position [155, 0]
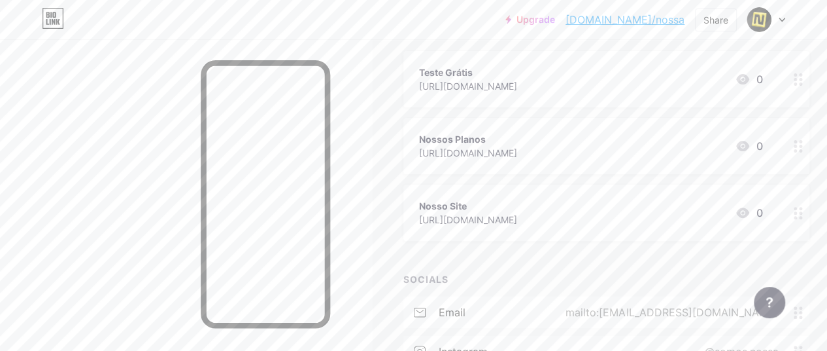
drag, startPoint x: 508, startPoint y: 209, endPoint x: 600, endPoint y: 213, distance: 92.3
click at [600, 213] on div "Nosso Site [URL][DOMAIN_NAME] 0" at bounding box center [590, 213] width 343 height 30
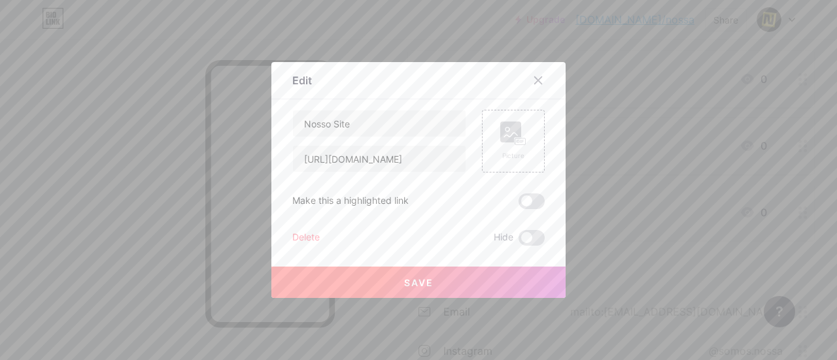
click at [623, 251] on div at bounding box center [418, 180] width 837 height 360
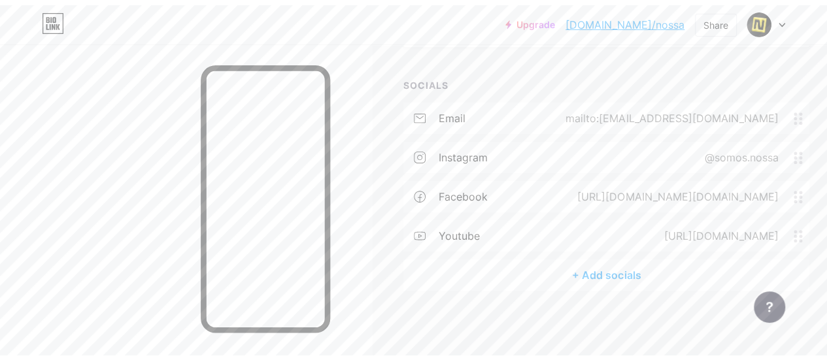
scroll to position [0, 0]
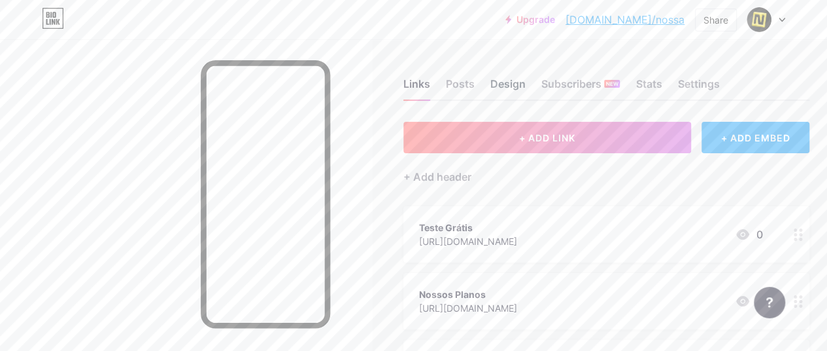
click at [512, 86] on div "Design" at bounding box center [508, 88] width 35 height 24
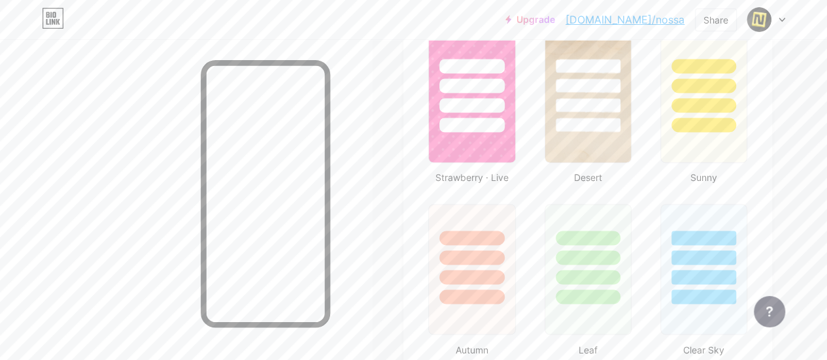
scroll to position [916, 0]
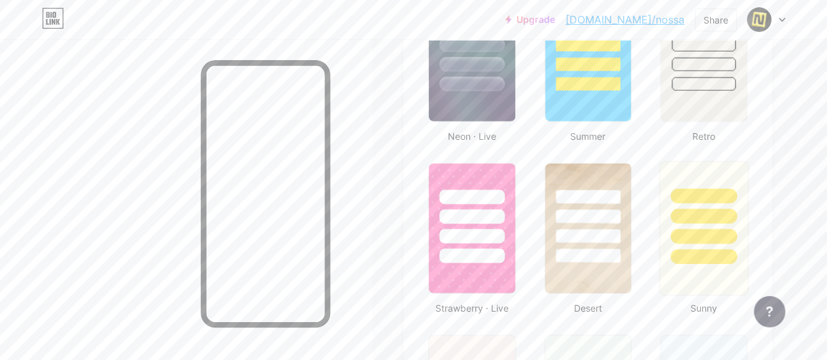
click at [682, 181] on div at bounding box center [704, 213] width 88 height 103
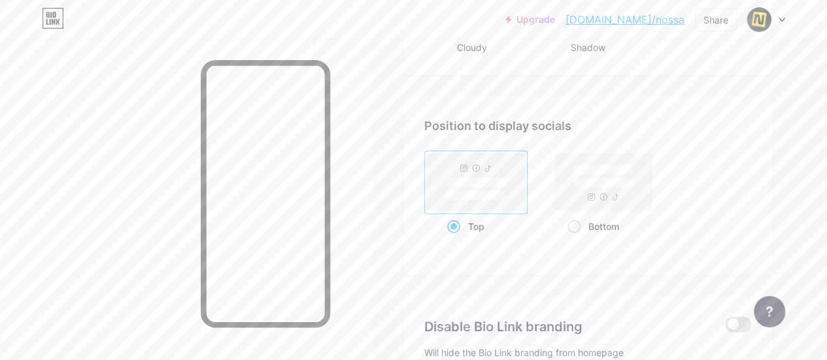
scroll to position [1766, 0]
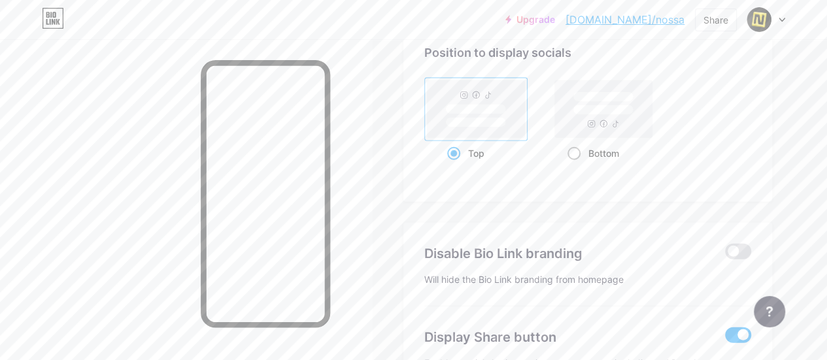
click at [589, 150] on div "Bottom" at bounding box center [604, 153] width 73 height 24
click at [576, 165] on input "Bottom" at bounding box center [572, 169] width 9 height 9
radio input "true"
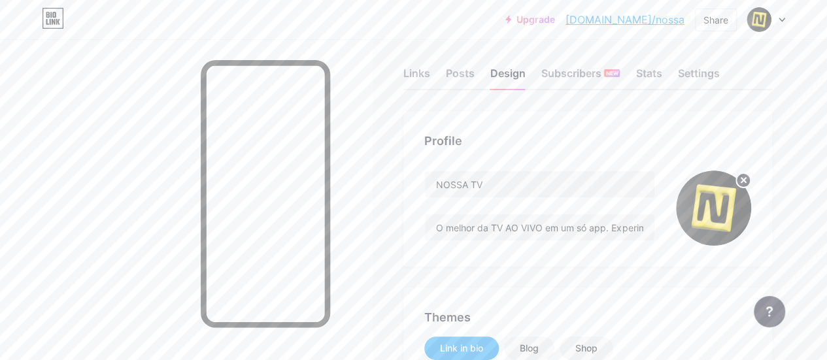
scroll to position [0, 0]
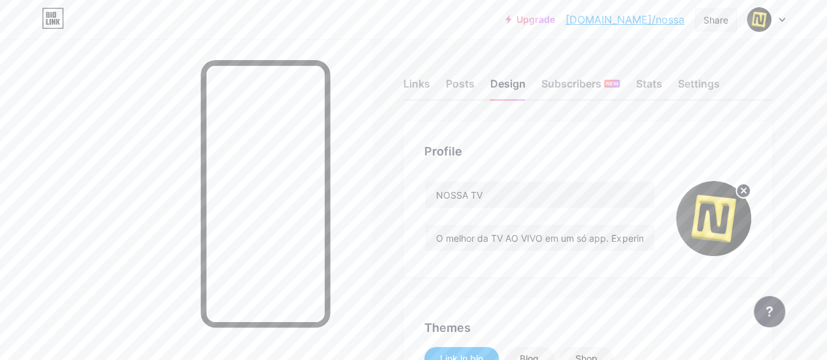
click at [710, 18] on div "Share" at bounding box center [716, 20] width 25 height 14
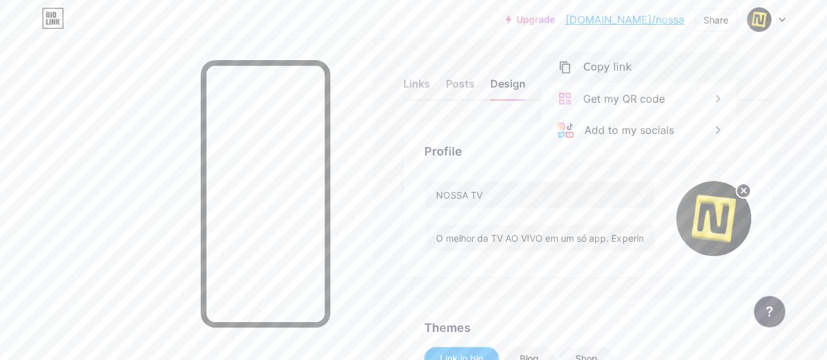
click at [610, 60] on div "Copy link" at bounding box center [607, 68] width 48 height 16
click at [625, 91] on div "Get my QR code" at bounding box center [624, 99] width 82 height 16
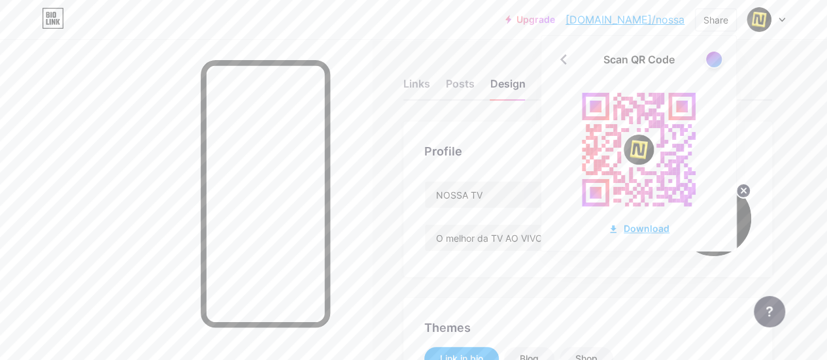
click at [655, 227] on div "Download" at bounding box center [638, 229] width 61 height 14
click at [445, 27] on div "Upgrade [DOMAIN_NAME]/nossa [DOMAIN_NAME]/nossa Share Scan QR Code Download Swi…" at bounding box center [413, 20] width 827 height 24
